Goal: Information Seeking & Learning: Learn about a topic

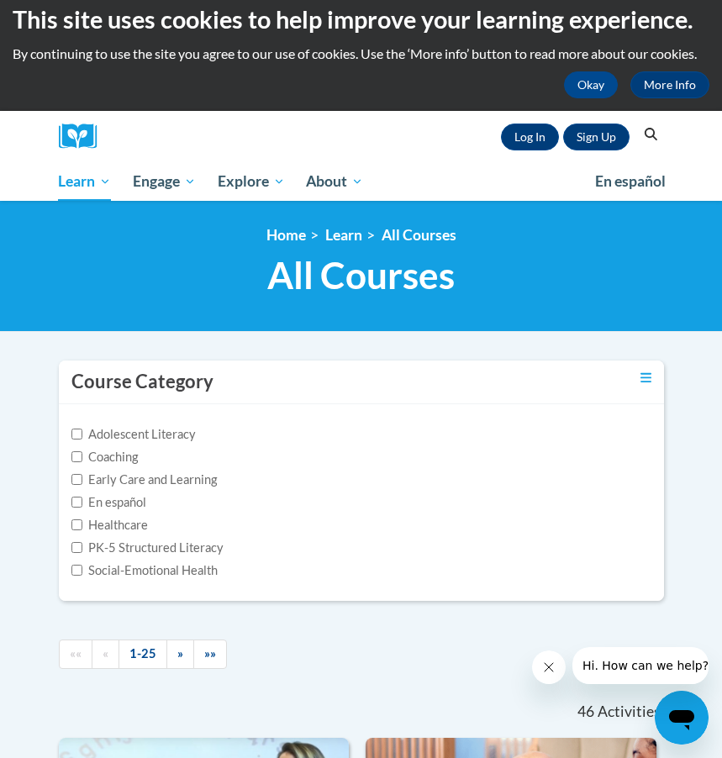
scroll to position [14, 0]
click at [652, 134] on icon "Search" at bounding box center [650, 134] width 13 height 13
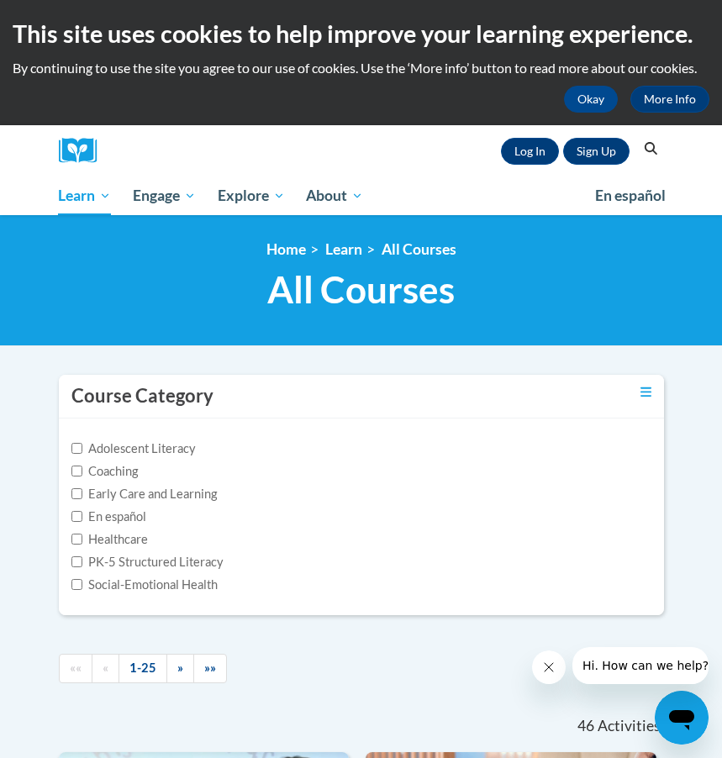
click at [646, 146] on icon "Search" at bounding box center [650, 148] width 15 height 13
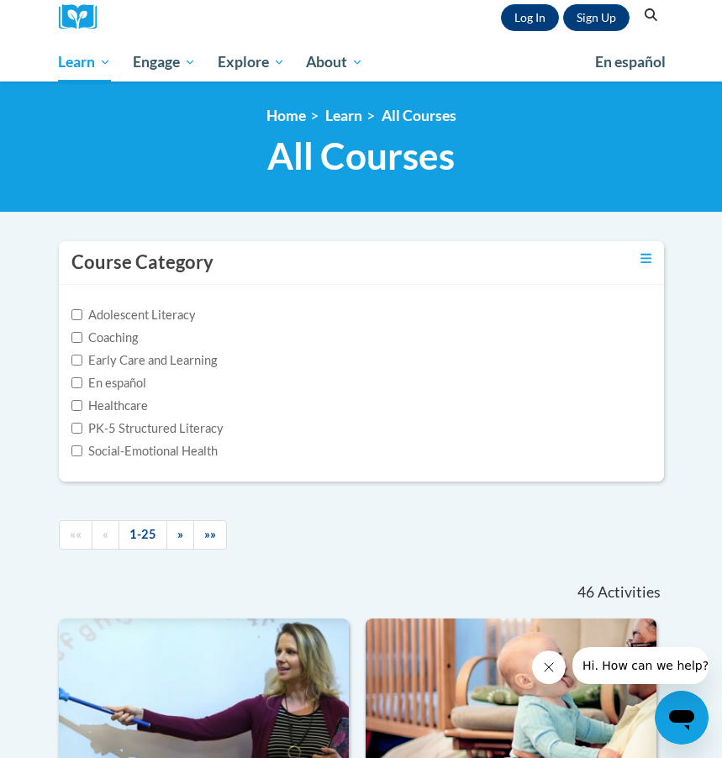
scroll to position [134, 0]
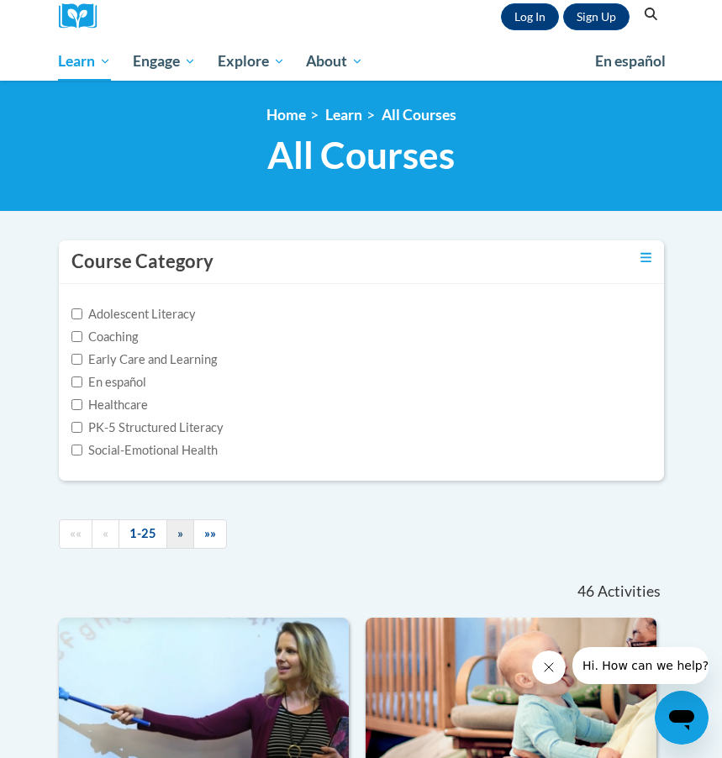
click at [182, 533] on link "»" at bounding box center [180, 533] width 28 height 29
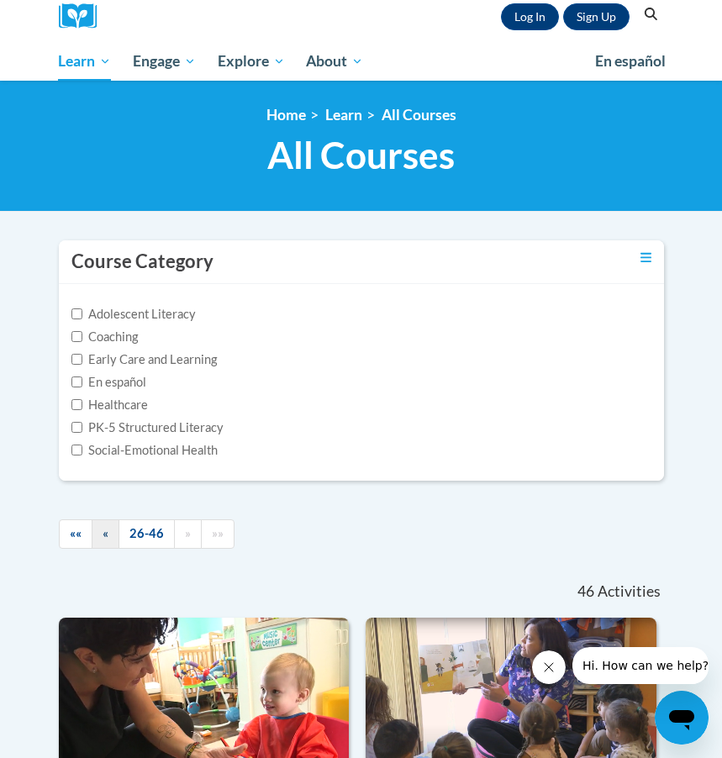
click at [98, 532] on link "«" at bounding box center [106, 533] width 28 height 29
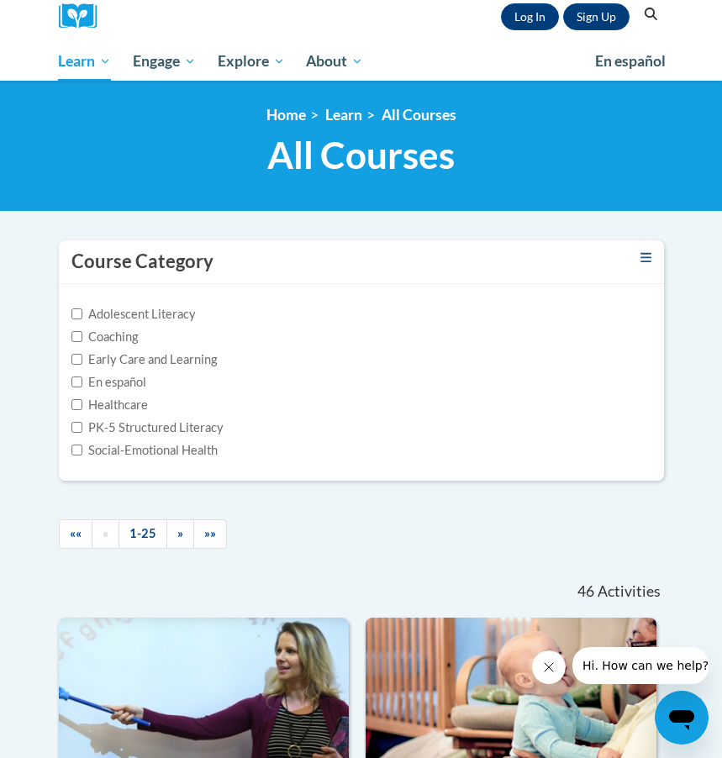
click at [650, 257] on icon "Toggle collapse" at bounding box center [645, 257] width 11 height 9
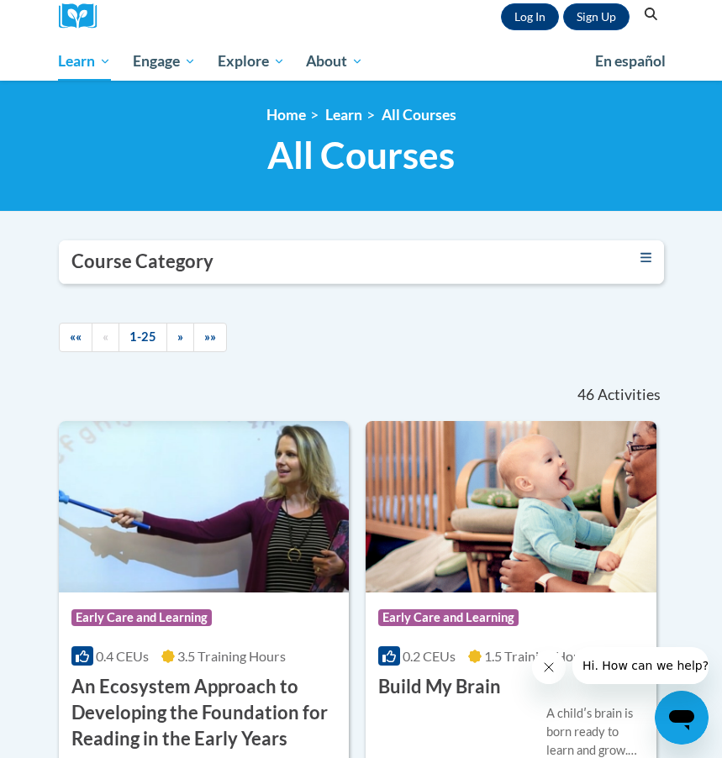
click at [648, 256] on icon "Toggle collapse" at bounding box center [645, 257] width 11 height 9
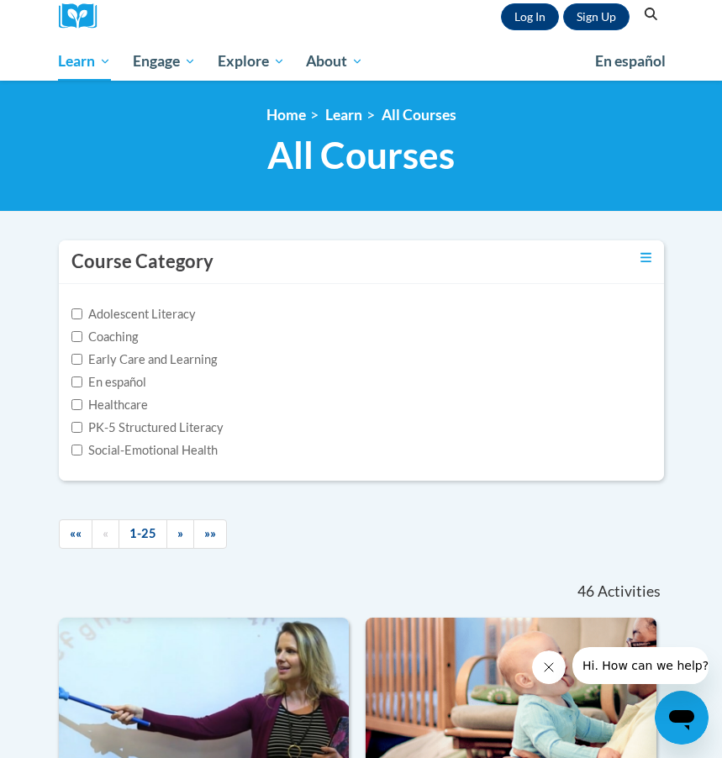
click at [649, 6] on button "Search" at bounding box center [650, 14] width 25 height 20
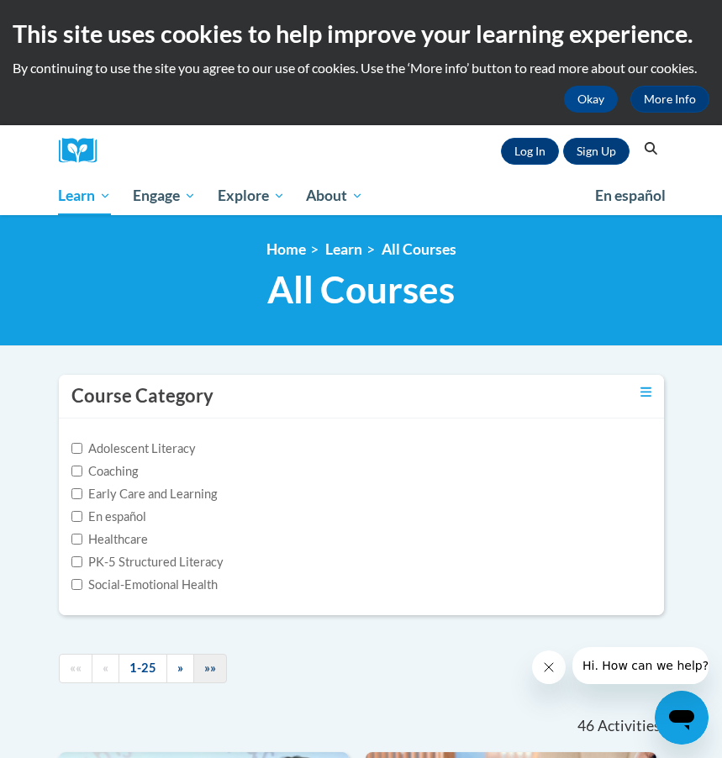
click at [204, 669] on span "»»" at bounding box center [210, 667] width 12 height 14
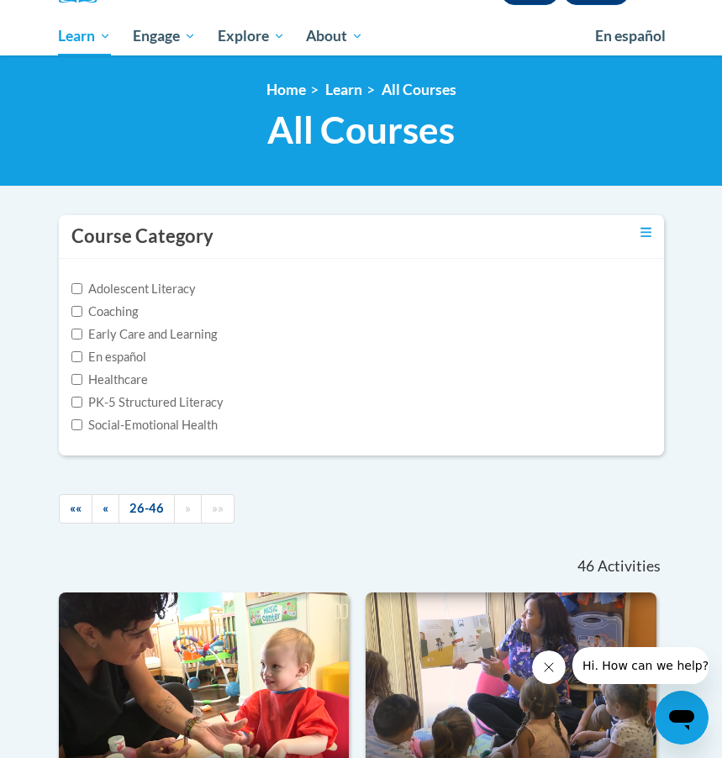
scroll to position [160, 0]
click at [346, 428] on div "Social-Emotional Health" at bounding box center [361, 425] width 580 height 18
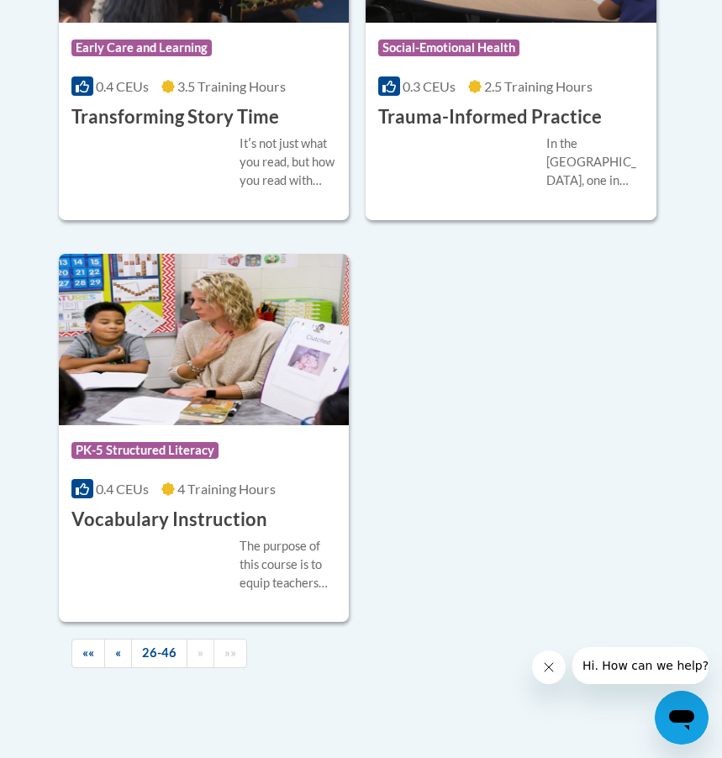
scroll to position [4645, 0]
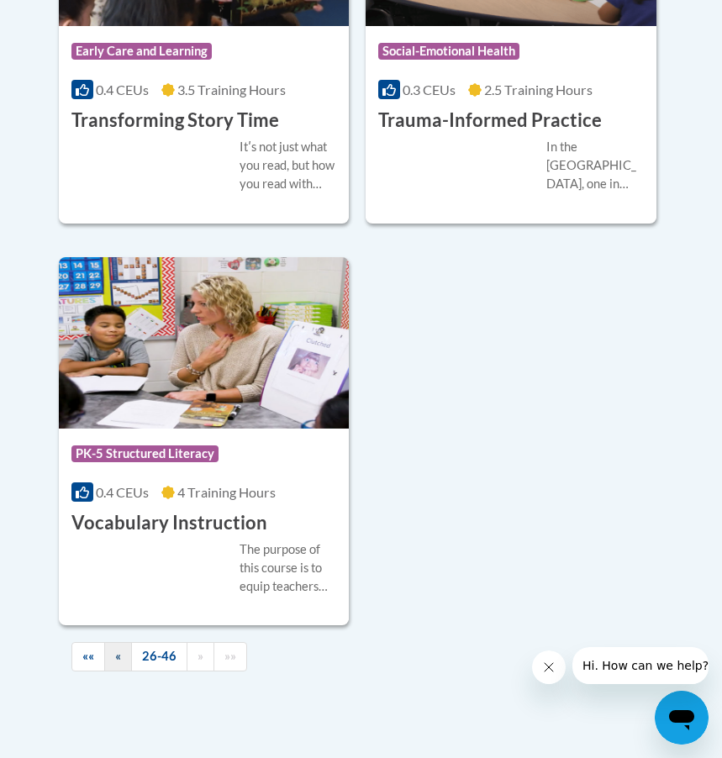
click at [112, 648] on link "«" at bounding box center [118, 656] width 28 height 29
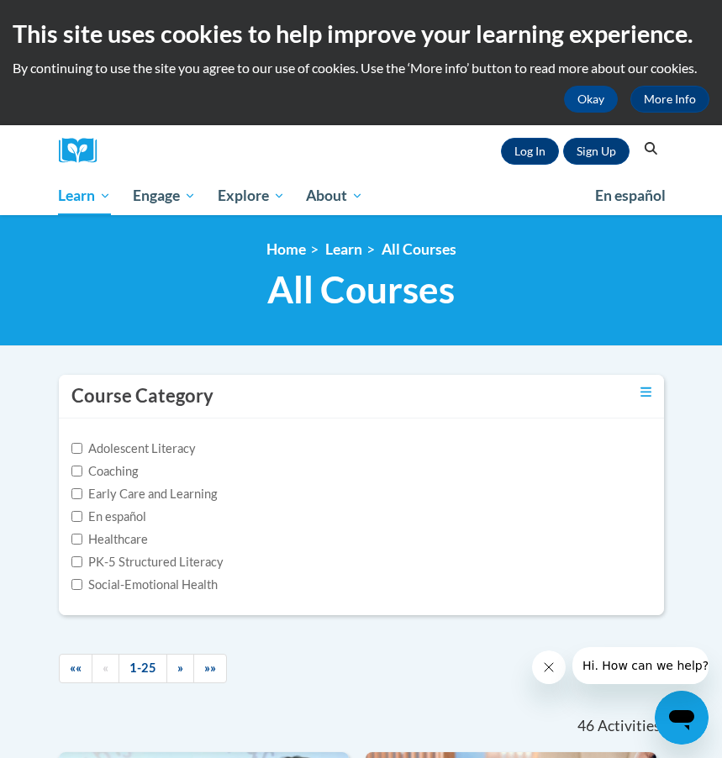
scroll to position [0, 0]
click at [648, 93] on link "More Info" at bounding box center [669, 99] width 79 height 27
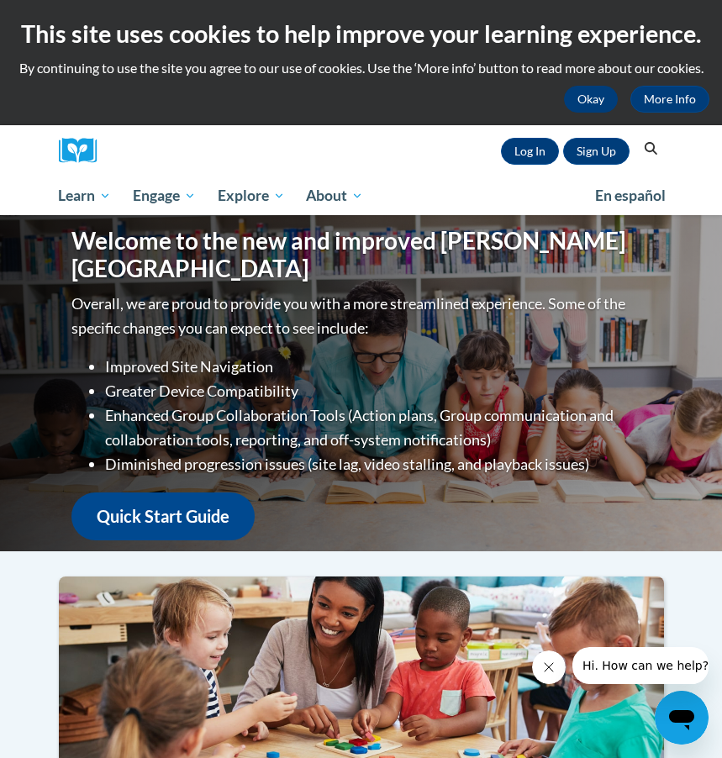
click at [605, 98] on button "Okay" at bounding box center [591, 99] width 54 height 27
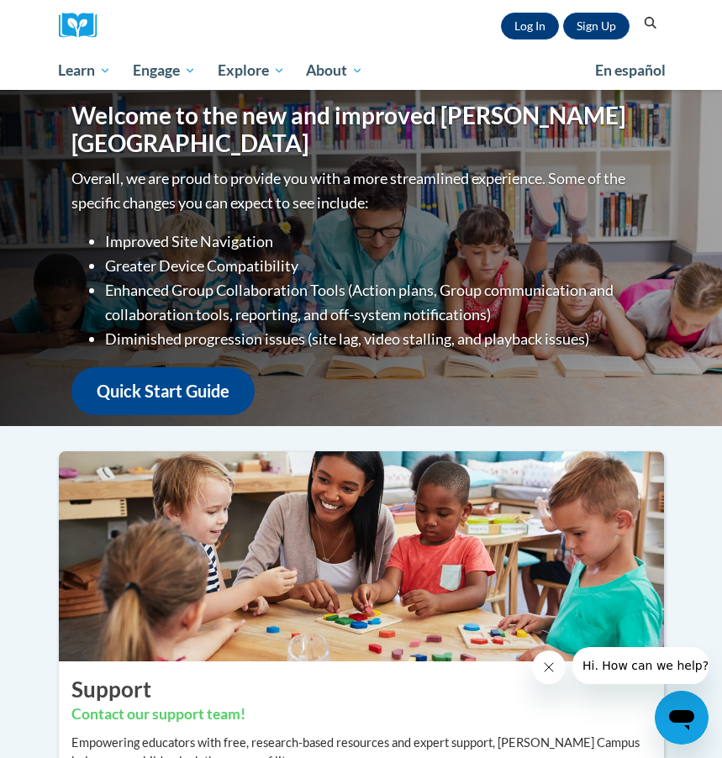
click at [646, 13] on button "Search" at bounding box center [650, 23] width 25 height 20
